Goal: Transaction & Acquisition: Purchase product/service

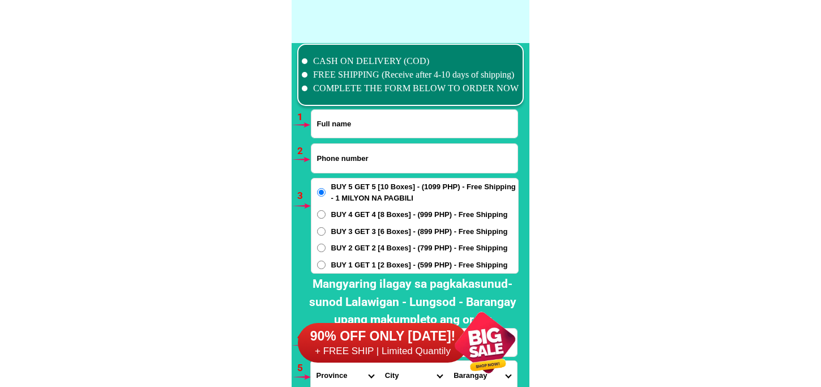
scroll to position [8327, 0]
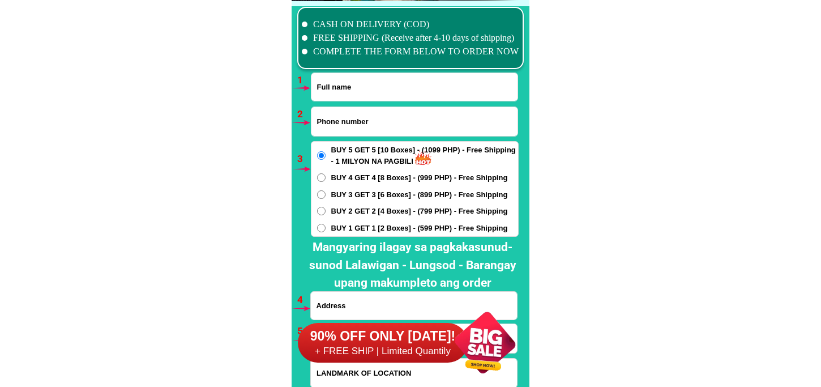
click at [371, 89] on input "Input full_name" at bounding box center [414, 87] width 206 height 28
paste input "[PERSON_NAME]"
type input "[PERSON_NAME]"
drag, startPoint x: 397, startPoint y: 105, endPoint x: 397, endPoint y: 117, distance: 11.9
click at [397, 111] on div at bounding box center [414, 121] width 207 height 30
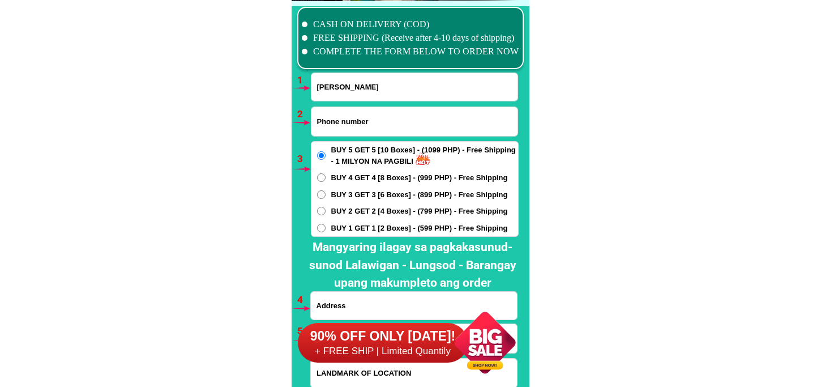
click at [395, 122] on input "Input phone_number" at bounding box center [414, 121] width 206 height 29
paste input "09393144032"
type input "09393144032"
click at [369, 200] on div "BUY 5 GET 5 [10 Boxes] - (1099 PHP) - Free Shipping - 1 MILYON NA PAGBILI BUY 4…" at bounding box center [415, 189] width 208 height 96
click at [368, 193] on span "BUY 3 GET 3 [6 Boxes] - (899 PHP) - Free Shipping" at bounding box center [419, 194] width 177 height 11
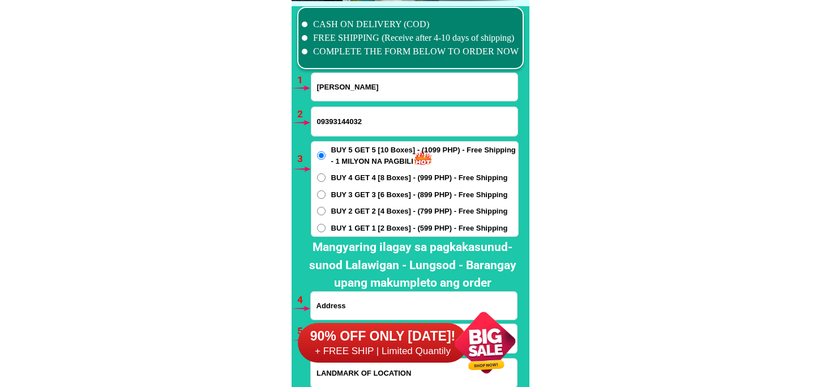
click at [326, 193] on input "BUY 3 GET 3 [6 Boxes] - (899 PHP) - Free Shipping" at bounding box center [321, 194] width 8 height 8
radio input "true"
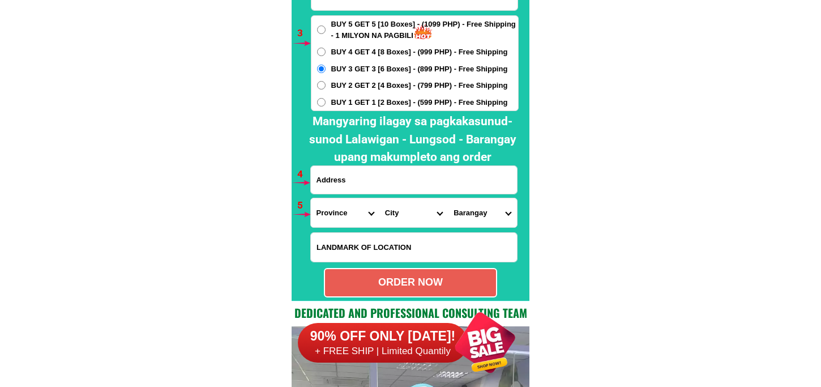
click at [360, 188] on input "Input address" at bounding box center [414, 180] width 206 height 28
paste input "[PERSON_NAME] my address [PERSON_NAME] [STREET_ADDRESS][PERSON_NAME]"
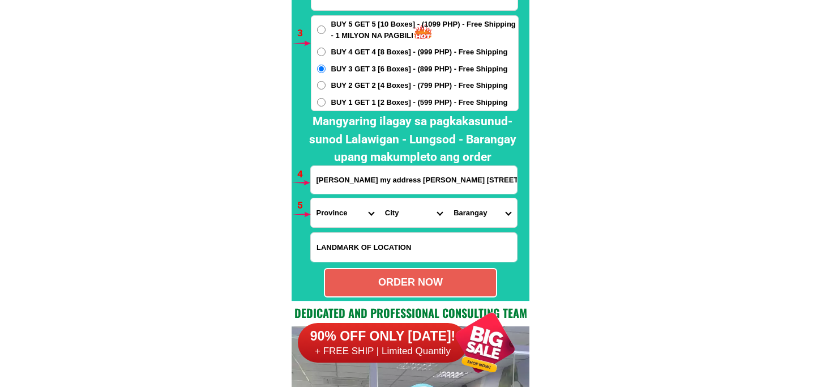
scroll to position [0, 127]
type input "[PERSON_NAME] my address [PERSON_NAME] [STREET_ADDRESS][PERSON_NAME]"
drag, startPoint x: 340, startPoint y: 213, endPoint x: 340, endPoint y: 202, distance: 11.3
click at [340, 213] on select "Province [GEOGRAPHIC_DATA] [GEOGRAPHIC_DATA][PERSON_NAME][GEOGRAPHIC_DATA][GEOG…" at bounding box center [345, 212] width 69 height 29
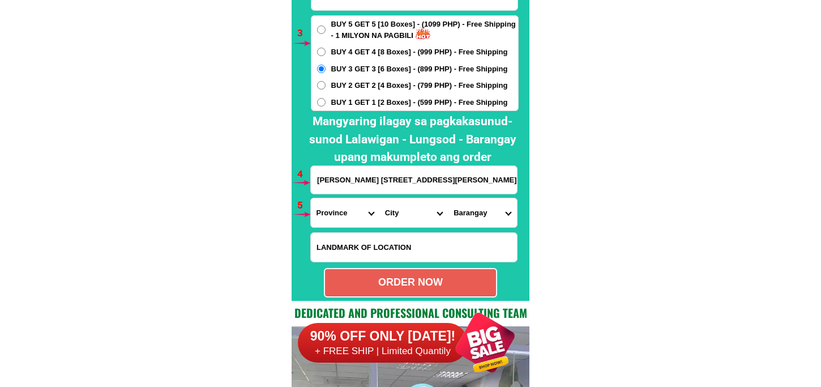
scroll to position [0, 0]
select select "63_826"
click at [311, 198] on select "Province [GEOGRAPHIC_DATA] [GEOGRAPHIC_DATA][PERSON_NAME][GEOGRAPHIC_DATA][GEOG…" at bounding box center [345, 212] width 69 height 29
click at [399, 210] on select "City [PERSON_NAME] [PERSON_NAME] [GEOGRAPHIC_DATA]-city [GEOGRAPHIC_DATA]-[GEOG…" at bounding box center [413, 212] width 69 height 29
select select "63_8268103"
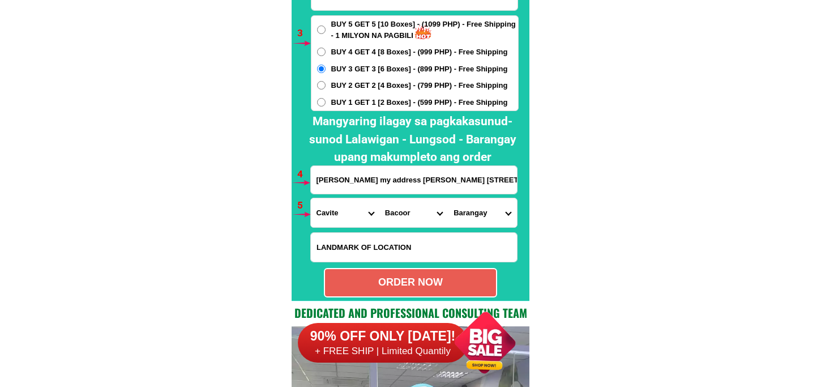
click at [379, 198] on select "City [PERSON_NAME] [PERSON_NAME] [GEOGRAPHIC_DATA]-city [GEOGRAPHIC_DATA]-[GEOG…" at bounding box center [413, 212] width 69 height 29
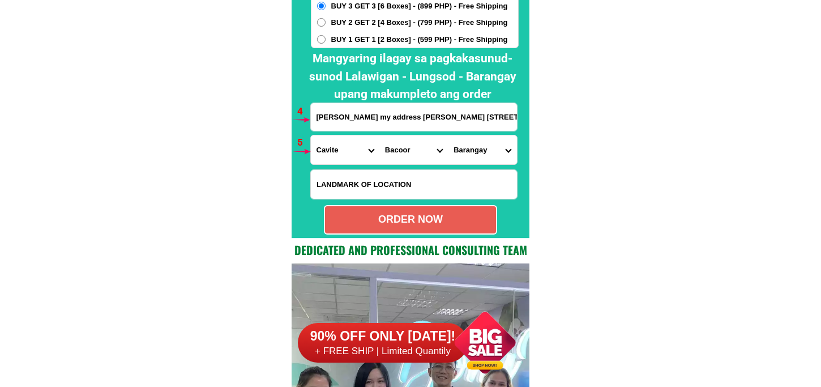
scroll to position [8453, 0]
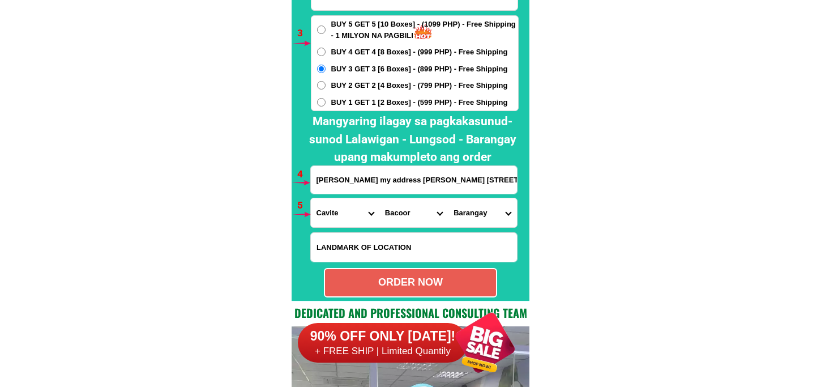
click at [377, 191] on input "[PERSON_NAME] my address [PERSON_NAME] [STREET_ADDRESS][PERSON_NAME]" at bounding box center [414, 180] width 206 height 28
click at [377, 183] on input "[PERSON_NAME] my address [PERSON_NAME] [STREET_ADDRESS][PERSON_NAME]" at bounding box center [414, 180] width 206 height 28
paste input "477 [GEOGRAPHIC_DATA][PERSON_NAME] homes bacooor [GEOGRAPHIC_DATA]"
type input "[PERSON_NAME] 477 Einstein [GEOGRAPHIC_DATA][PERSON_NAME] homes bacooor [GEOGRA…"
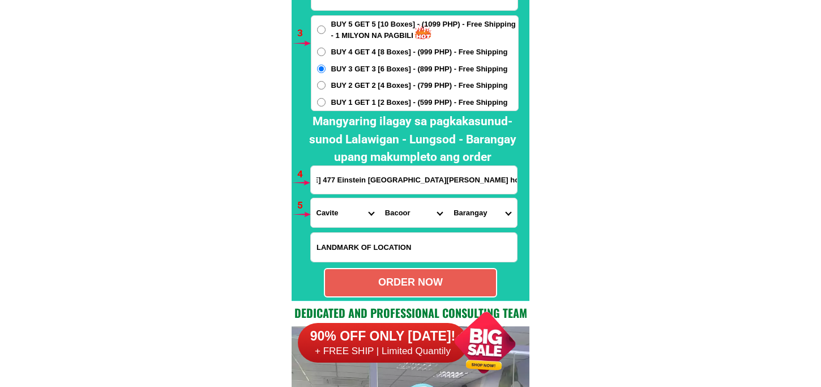
scroll to position [0, 0]
drag, startPoint x: 472, startPoint y: 227, endPoint x: 475, endPoint y: 222, distance: 5.8
click at [472, 228] on form "[PERSON_NAME] 09393144032 ORDER NOW [PERSON_NAME] 477 [GEOGRAPHIC_DATA][PERSON_…" at bounding box center [414, 122] width 208 height 351
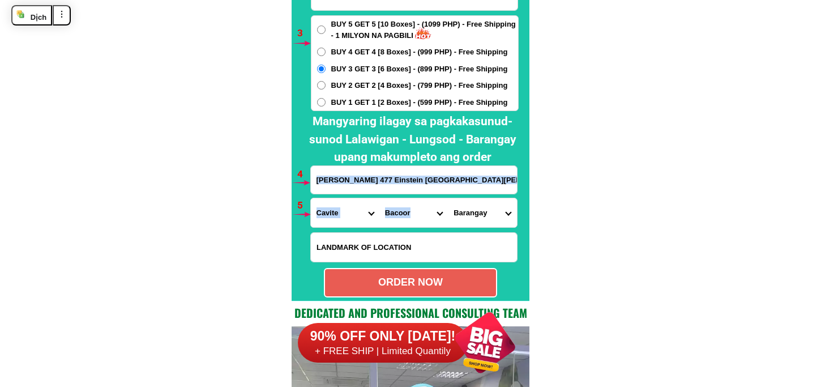
click at [477, 215] on select "Barangay [PERSON_NAME] [PERSON_NAME] Aniban iii Aniban iv Aniban v Banalo Bayan…" at bounding box center [482, 212] width 69 height 29
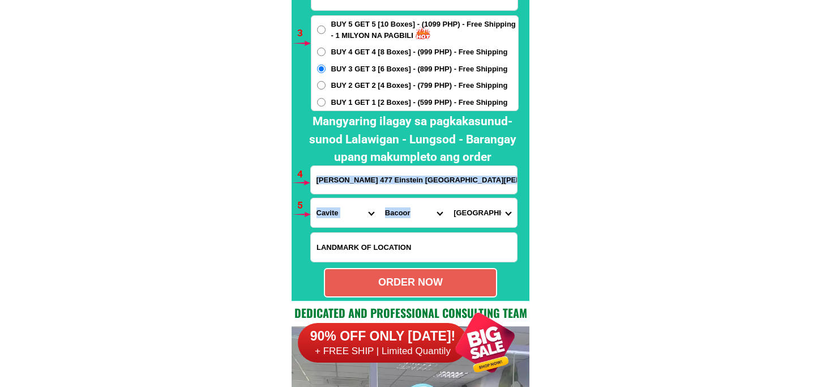
click at [448, 198] on select "Barangay [PERSON_NAME] [PERSON_NAME] Aniban iii Aniban iv Aniban v Banalo Bayan…" at bounding box center [482, 212] width 69 height 29
drag, startPoint x: 483, startPoint y: 218, endPoint x: 485, endPoint y: 197, distance: 21.0
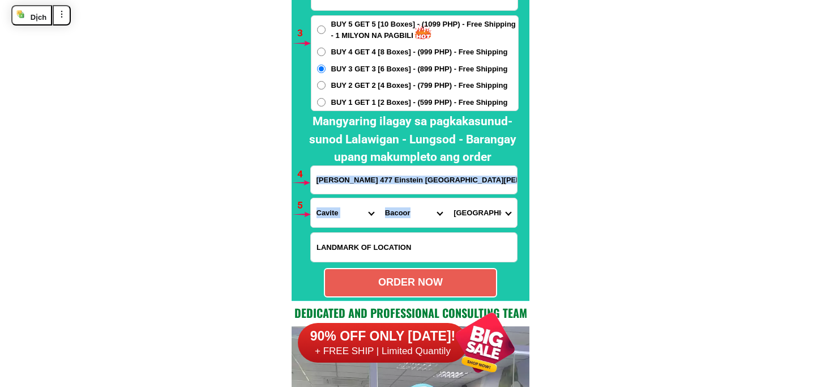
click at [483, 218] on select "Barangay [PERSON_NAME] [PERSON_NAME] Aniban iii Aniban iv Aniban v Banalo Bayan…" at bounding box center [482, 212] width 69 height 29
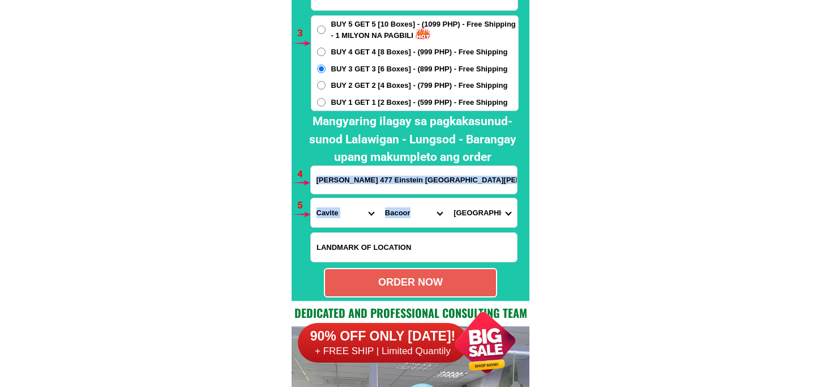
select select "63_82681039547"
click at [448, 198] on select "Barangay [PERSON_NAME] [PERSON_NAME] Aniban iii Aniban iv Aniban v Banalo Bayan…" at bounding box center [482, 212] width 69 height 29
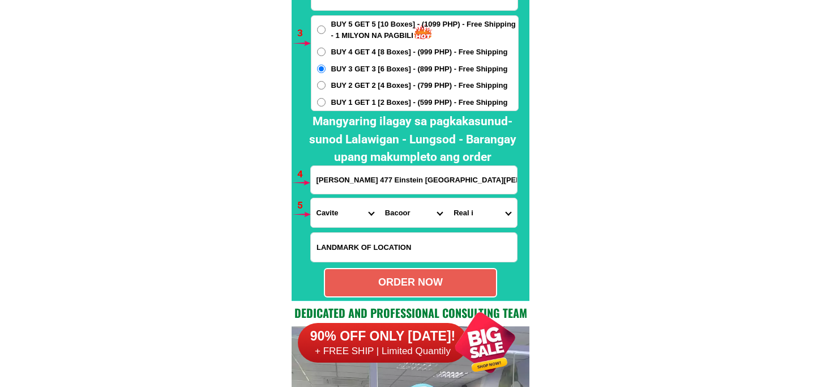
scroll to position [0, 57]
drag, startPoint x: 448, startPoint y: 173, endPoint x: 524, endPoint y: 173, distance: 75.9
click at [524, 173] on div "CASH ON DELIVERY (COD) FREE SHIPPING (Receive after 4-10 days of shipping) COMP…" at bounding box center [411, 88] width 238 height 426
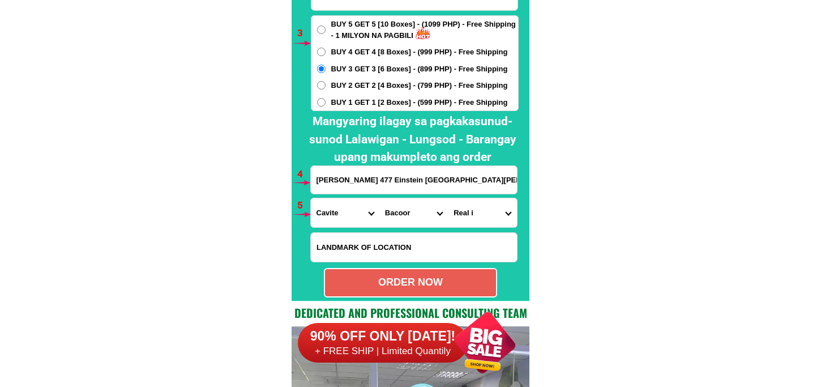
click at [438, 284] on div "ORDER NOW" at bounding box center [410, 282] width 171 height 15
type input "[PERSON_NAME] 477 Einstein [GEOGRAPHIC_DATA][PERSON_NAME] homes bacooor [GEOGRA…"
radio input "true"
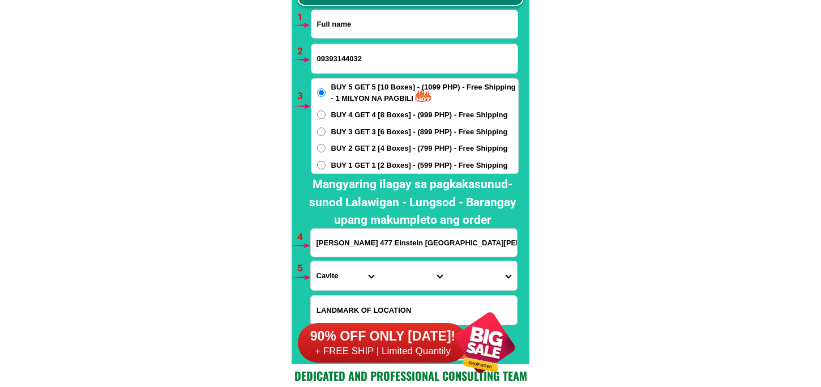
click at [367, 12] on input "Input full_name" at bounding box center [414, 24] width 206 height 28
paste input "[PERSON_NAME]"
type input "[PERSON_NAME]"
click at [374, 59] on input "Input phone_number" at bounding box center [414, 58] width 206 height 29
paste input "09754980600"
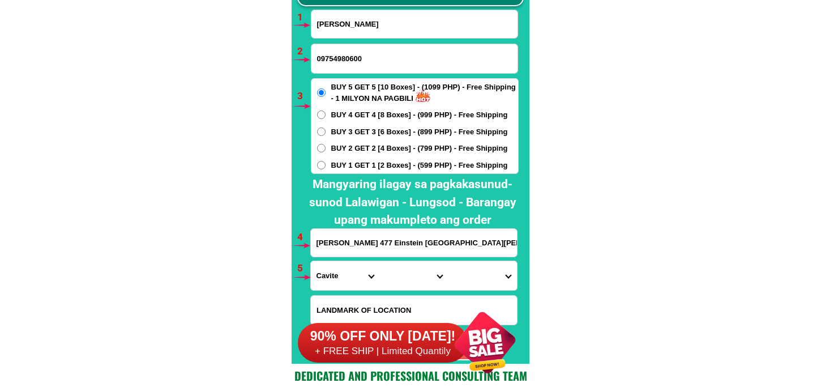
type input "09754980600"
click at [366, 161] on span "BUY 1 GET 1 [2 Boxes] - (599 PHP) - Free Shipping" at bounding box center [419, 165] width 177 height 11
click at [326, 161] on input "BUY 1 GET 1 [2 Boxes] - (599 PHP) - Free Shipping" at bounding box center [321, 165] width 8 height 8
radio input "true"
click at [384, 232] on input "[PERSON_NAME] 477 Einstein [GEOGRAPHIC_DATA][PERSON_NAME] homes bacooor [GEOGRA…" at bounding box center [414, 243] width 206 height 28
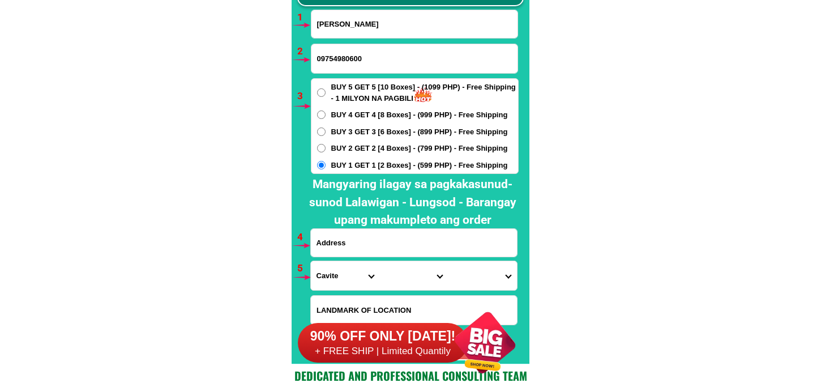
paste input "km.[STREET_ADDRESS][PERSON_NAME][PERSON_NAME] left side petron gasoline tpos ka…"
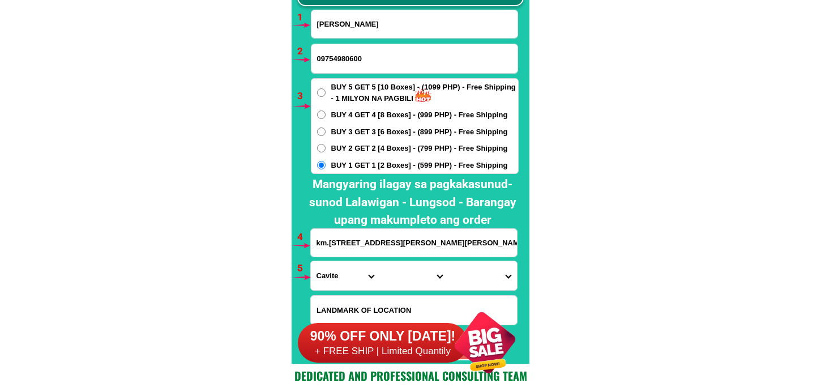
scroll to position [0, 384]
type input "km.[STREET_ADDRESS][PERSON_NAME][PERSON_NAME] left side petron gasoline tpos ka…"
drag, startPoint x: 341, startPoint y: 285, endPoint x: 346, endPoint y: 264, distance: 22.0
click at [341, 285] on select "Province [GEOGRAPHIC_DATA] [GEOGRAPHIC_DATA][PERSON_NAME][GEOGRAPHIC_DATA][GEOG…" at bounding box center [345, 275] width 69 height 29
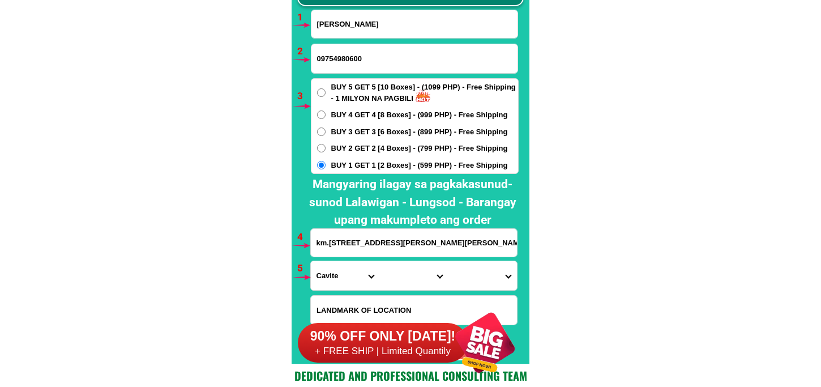
select select "63_761"
click at [311, 261] on select "Province [GEOGRAPHIC_DATA] [GEOGRAPHIC_DATA][PERSON_NAME][GEOGRAPHIC_DATA][GEOG…" at bounding box center [345, 275] width 69 height 29
drag, startPoint x: 403, startPoint y: 272, endPoint x: 405, endPoint y: 262, distance: 10.0
click at [403, 271] on select "City [PERSON_NAME][GEOGRAPHIC_DATA] [GEOGRAPHIC_DATA] [GEOGRAPHIC_DATA] [GEOGRA…" at bounding box center [413, 275] width 69 height 29
select select "63_7615284"
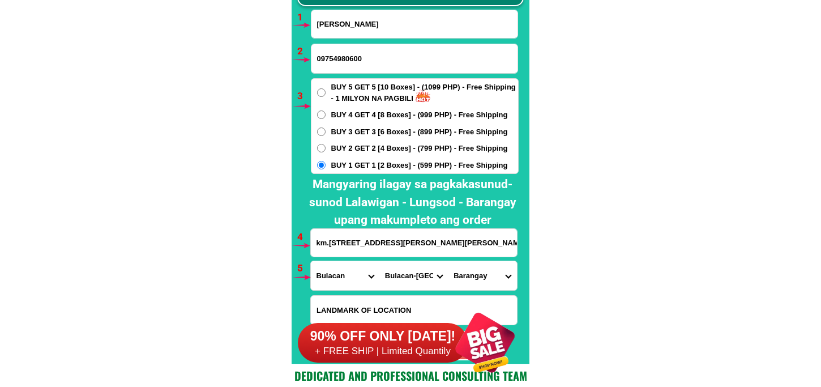
click at [379, 261] on select "City [PERSON_NAME][GEOGRAPHIC_DATA] [GEOGRAPHIC_DATA] [GEOGRAPHIC_DATA] [GEOGRA…" at bounding box center [413, 275] width 69 height 29
click at [482, 282] on select "Barangay Bagbaguin [GEOGRAPHIC_DATA] Buenavista Bulac Camangyanan Catmon Cay po…" at bounding box center [482, 275] width 69 height 29
select select "63_76152842564"
click at [448, 261] on select "Barangay Bagbaguin [GEOGRAPHIC_DATA] Buenavista Bulac Camangyanan Catmon Cay po…" at bounding box center [482, 275] width 69 height 29
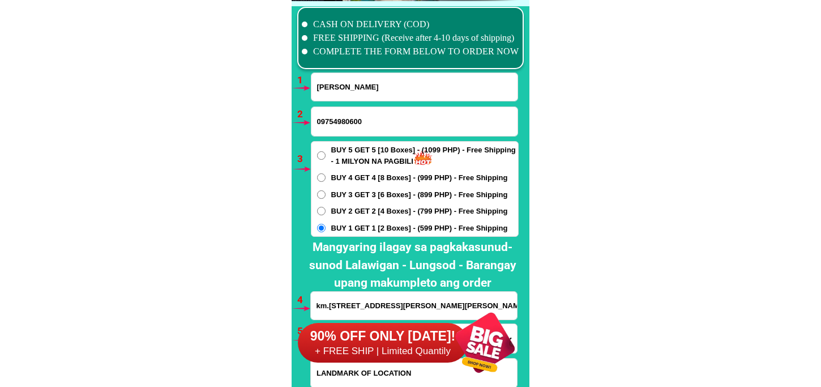
scroll to position [8453, 0]
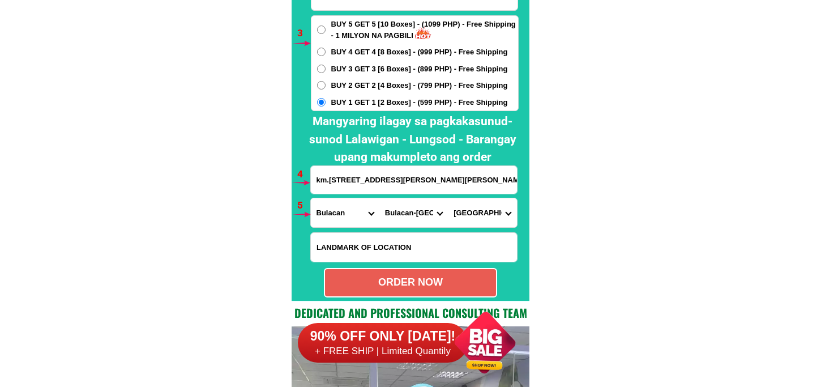
click at [391, 271] on div "ORDER NOW" at bounding box center [410, 282] width 173 height 29
radio input "true"
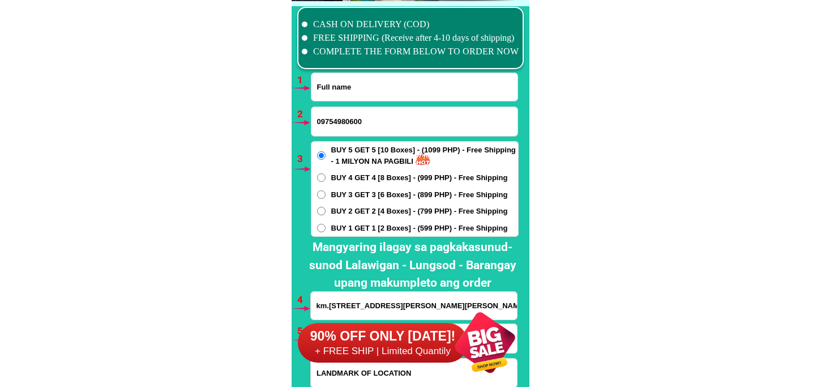
drag, startPoint x: 364, startPoint y: 87, endPoint x: 364, endPoint y: 98, distance: 11.3
click at [364, 87] on input "Input full_name" at bounding box center [414, 87] width 206 height 28
paste input "[PERSON_NAME]"
type input "[PERSON_NAME]"
click at [340, 127] on input "09754980600" at bounding box center [414, 121] width 206 height 29
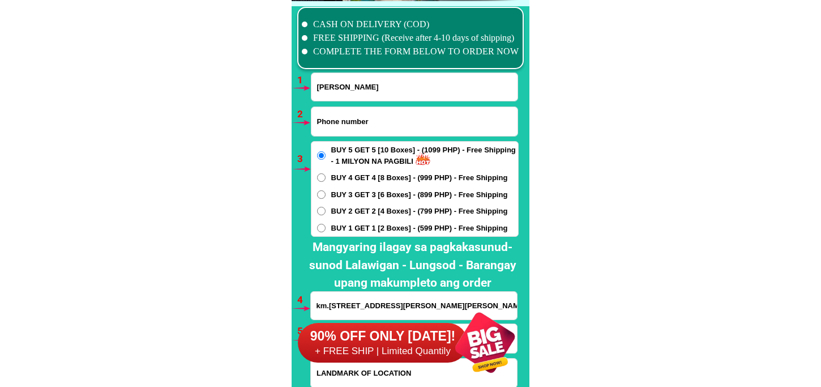
paste input "09152675933"
type input "09152675933"
click at [354, 229] on span "BUY 1 GET 1 [2 Boxes] - (599 PHP) - Free Shipping" at bounding box center [419, 228] width 177 height 11
click at [326, 229] on input "BUY 1 GET 1 [2 Boxes] - (599 PHP) - Free Shipping" at bounding box center [321, 228] width 8 height 8
radio input "true"
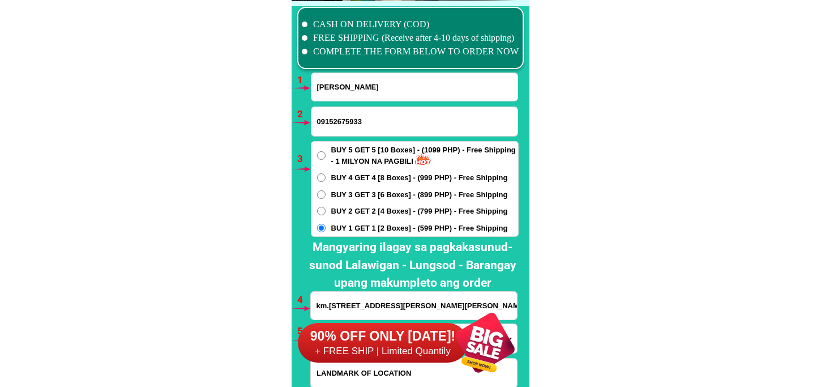
click at [389, 296] on input "km.[STREET_ADDRESS][PERSON_NAME][PERSON_NAME] left side petron gasoline tpos ka…" at bounding box center [414, 306] width 206 height 28
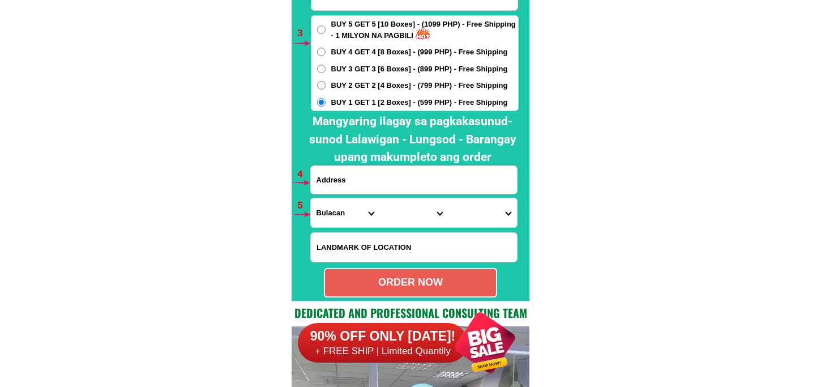
click at [353, 174] on input "Input address" at bounding box center [414, 180] width 206 height 28
paste input "p1 pkg4 blk 42 lot 16 bagong silang vn Caloocan ciry"
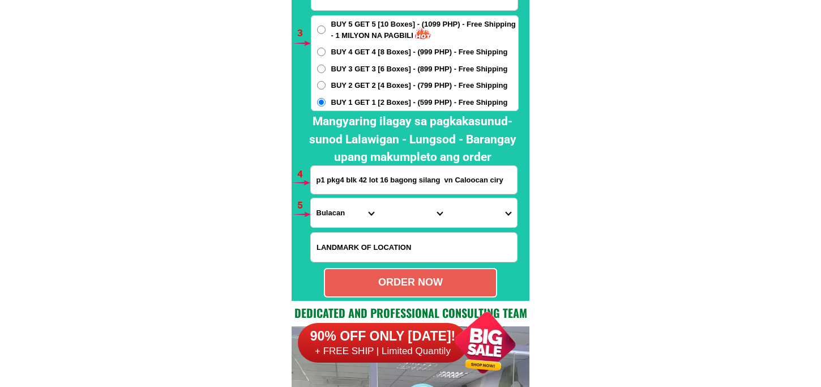
type input "p1 pkg4 blk 42 lot 16 bagong silang vn Caloocan ciry"
drag, startPoint x: 319, startPoint y: 246, endPoint x: 324, endPoint y: 219, distance: 27.1
click at [320, 241] on input "Input LANDMARKOFLOCATION" at bounding box center [414, 247] width 206 height 29
click at [330, 207] on select "Province [GEOGRAPHIC_DATA] [GEOGRAPHIC_DATA][PERSON_NAME][GEOGRAPHIC_DATA][GEOG…" at bounding box center [345, 212] width 69 height 29
select select "63_219"
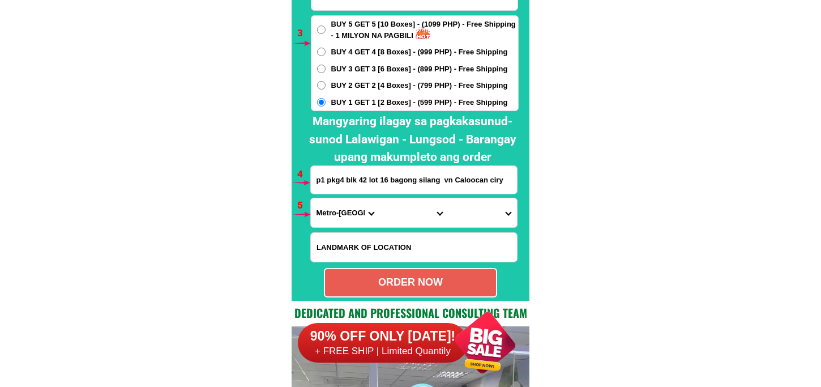
click at [311, 198] on select "Province [GEOGRAPHIC_DATA] [GEOGRAPHIC_DATA][PERSON_NAME][GEOGRAPHIC_DATA][GEOG…" at bounding box center [345, 212] width 69 height 29
click at [397, 204] on select "City [GEOGRAPHIC_DATA] [GEOGRAPHIC_DATA] [GEOGRAPHIC_DATA] [GEOGRAPHIC_DATA]-ci…" at bounding box center [413, 212] width 69 height 29
select select "63_2199773"
click at [379, 198] on select "City [GEOGRAPHIC_DATA] [GEOGRAPHIC_DATA] [GEOGRAPHIC_DATA] [GEOGRAPHIC_DATA]-ci…" at bounding box center [413, 212] width 69 height 29
click at [488, 219] on select "[GEOGRAPHIC_DATA]" at bounding box center [482, 212] width 69 height 29
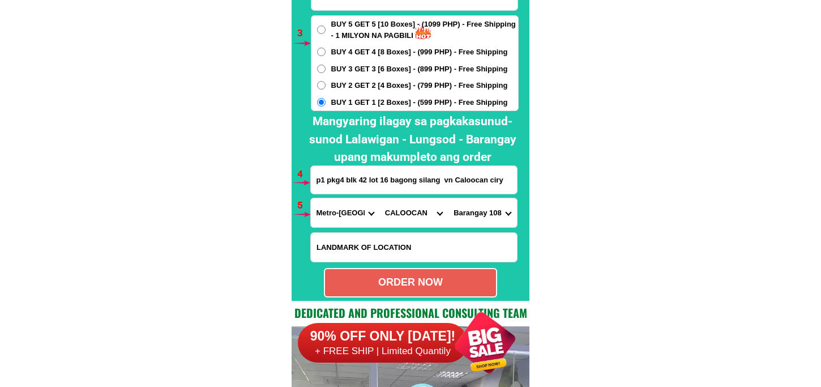
drag, startPoint x: 589, startPoint y: 133, endPoint x: 564, endPoint y: 44, distance: 92.3
drag, startPoint x: 493, startPoint y: 215, endPoint x: 493, endPoint y: 208, distance: 7.4
click at [493, 215] on select "[GEOGRAPHIC_DATA]" at bounding box center [482, 212] width 69 height 29
select select "63_21997732517"
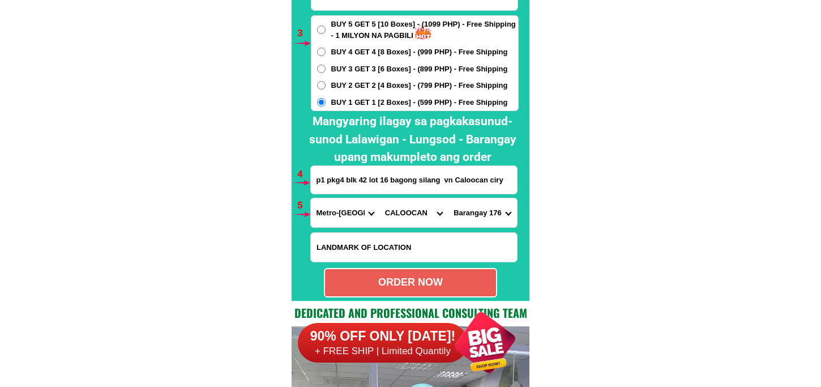
click at [448, 198] on select "[GEOGRAPHIC_DATA]" at bounding box center [482, 212] width 69 height 29
click at [451, 284] on div "ORDER NOW" at bounding box center [410, 282] width 171 height 15
type input "09152675933"
radio input "true"
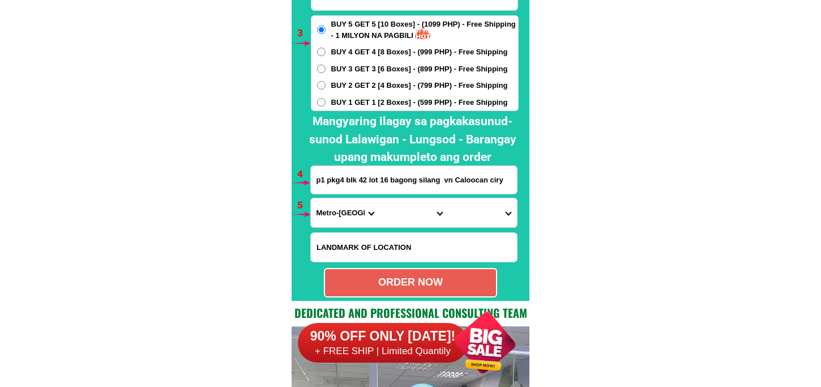
scroll to position [0, 0]
